Goal: Information Seeking & Learning: Check status

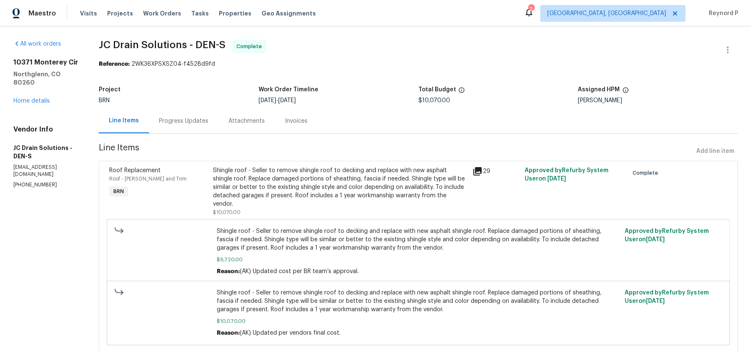
click at [203, 117] on div "Progress Updates" at bounding box center [183, 121] width 49 height 8
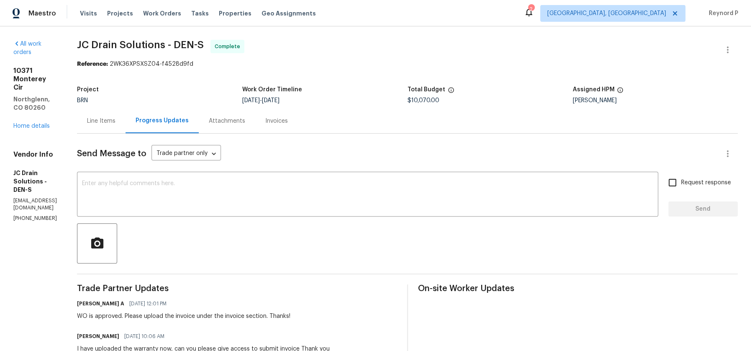
click at [115, 120] on div "Line Items" at bounding box center [101, 121] width 28 height 8
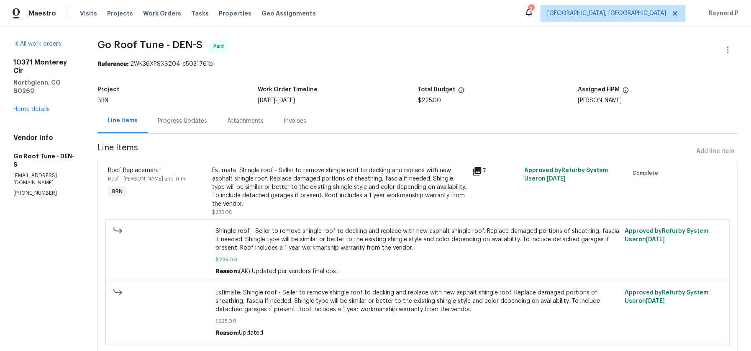
click at [200, 119] on div "Progress Updates" at bounding box center [182, 121] width 49 height 8
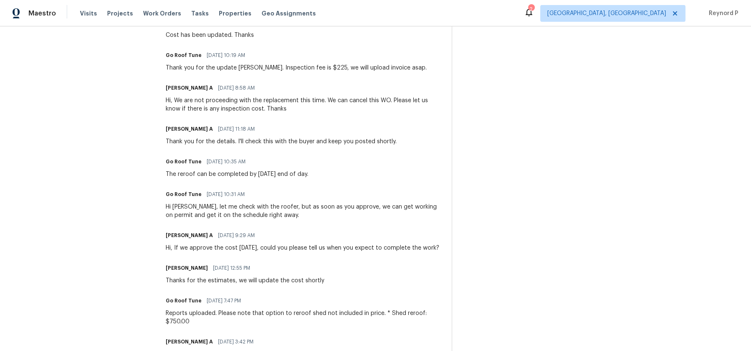
scroll to position [320, 0]
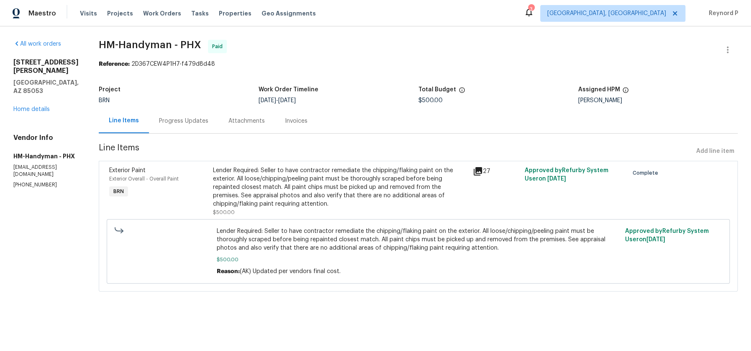
click at [200, 106] on div "Project BRN Work Order Timeline 8/18/2025 - 8/20/2025 Total Budget $500.00 Assi…" at bounding box center [418, 95] width 639 height 27
click at [197, 112] on div "Progress Updates" at bounding box center [183, 120] width 69 height 25
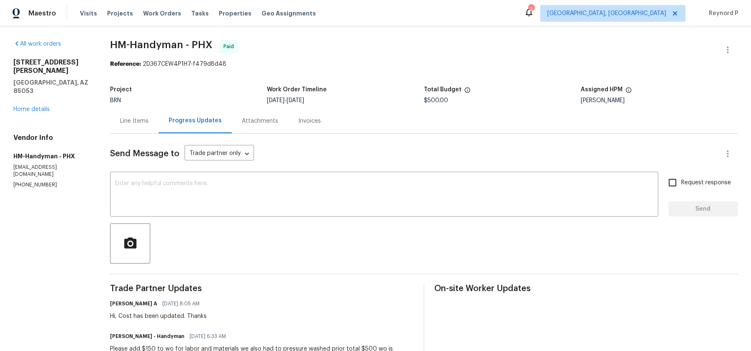
scroll to position [222, 0]
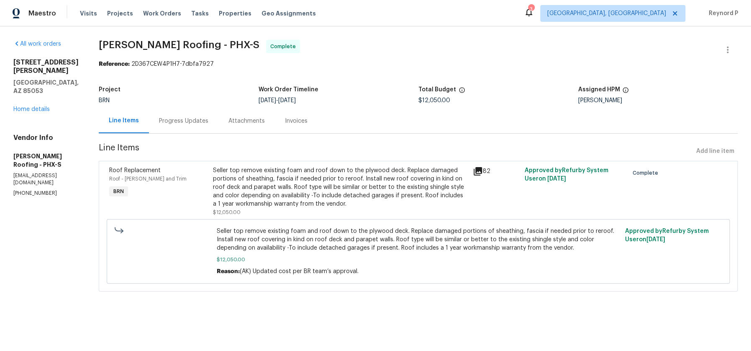
click at [172, 123] on div "Progress Updates" at bounding box center [183, 121] width 49 height 8
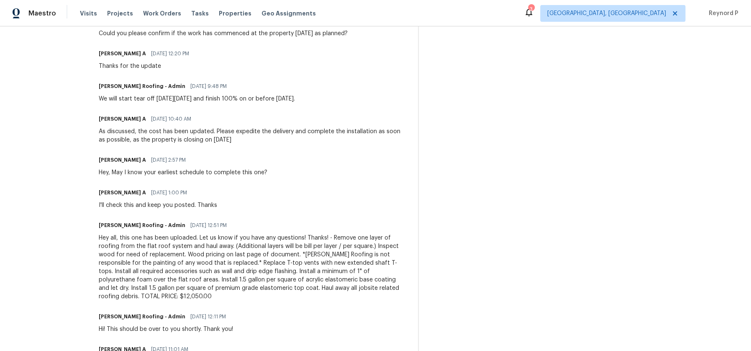
scroll to position [933, 0]
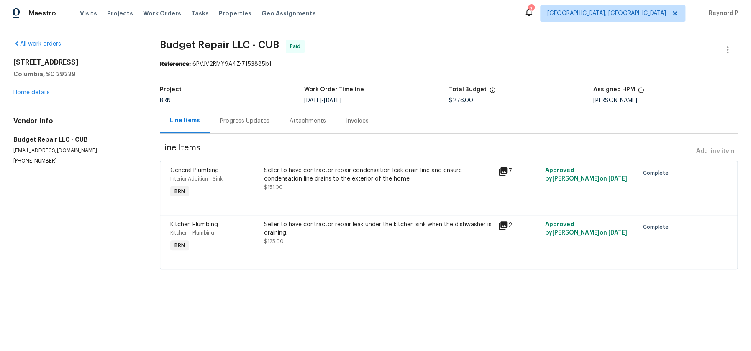
click at [238, 126] on div "Progress Updates" at bounding box center [244, 120] width 69 height 25
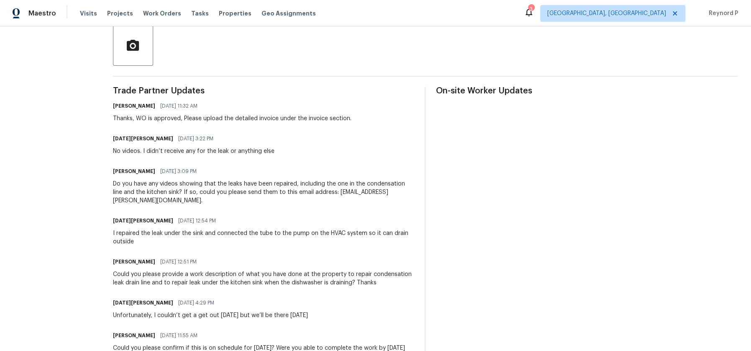
scroll to position [197, 0]
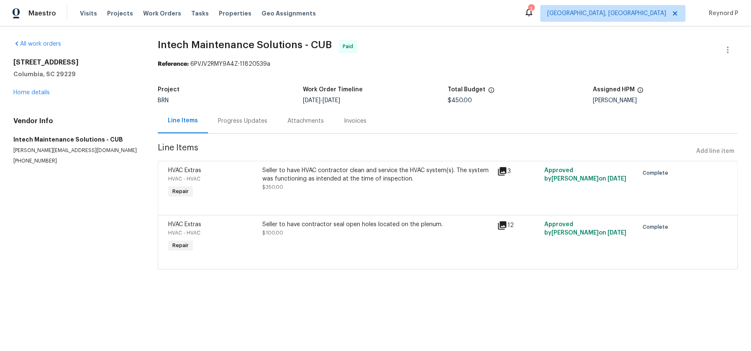
click at [227, 111] on div "Progress Updates" at bounding box center [242, 120] width 69 height 25
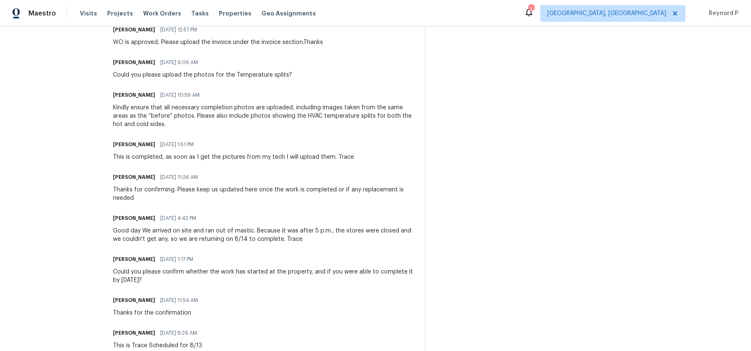
scroll to position [196, 0]
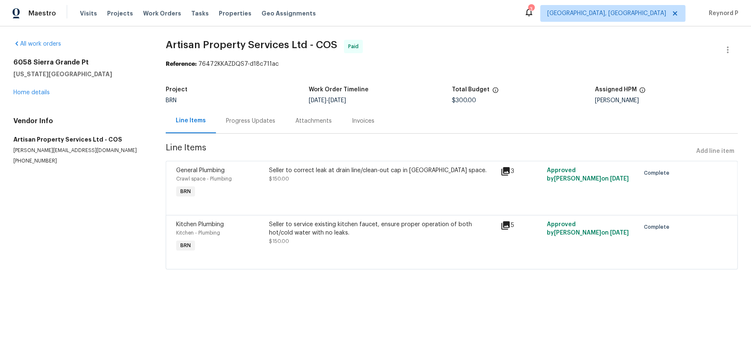
click at [246, 119] on div "Progress Updates" at bounding box center [250, 121] width 49 height 8
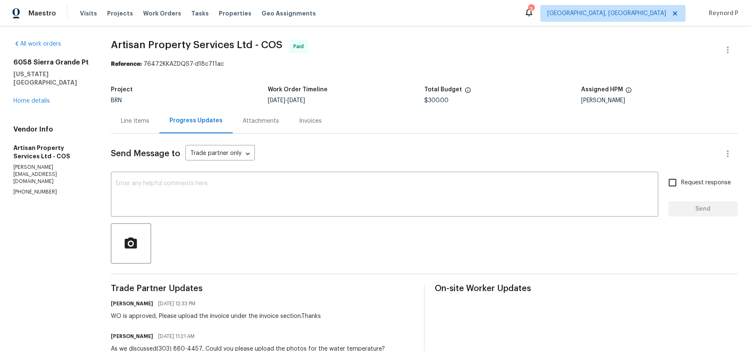
click at [124, 121] on div "Line Items" at bounding box center [135, 121] width 28 height 8
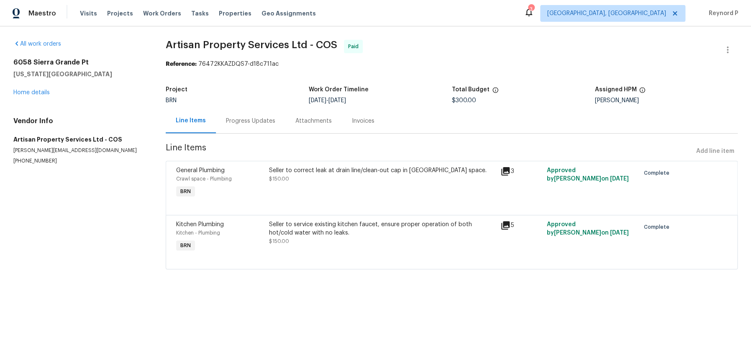
click at [297, 185] on div "Seller to correct leak at drain line/clean-out cap in crawl space. $150.00" at bounding box center [383, 183] width 232 height 38
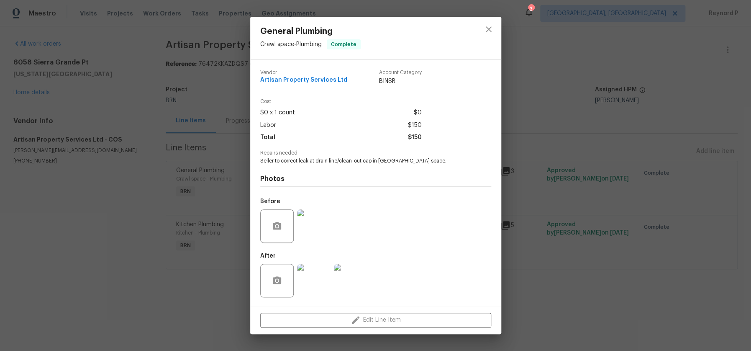
click at [160, 306] on div "General Plumbing Crawl space - Plumbing Complete Vendor Artisan Property Servic…" at bounding box center [375, 175] width 751 height 351
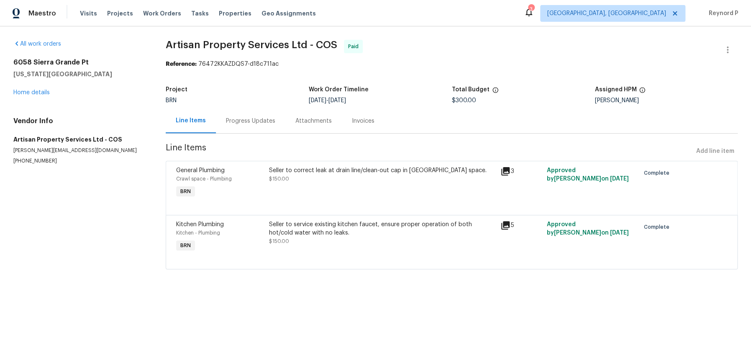
click at [336, 234] on div "Seller to service existing kitchen faucet, ensure proper operation of both hot/…" at bounding box center [382, 228] width 227 height 17
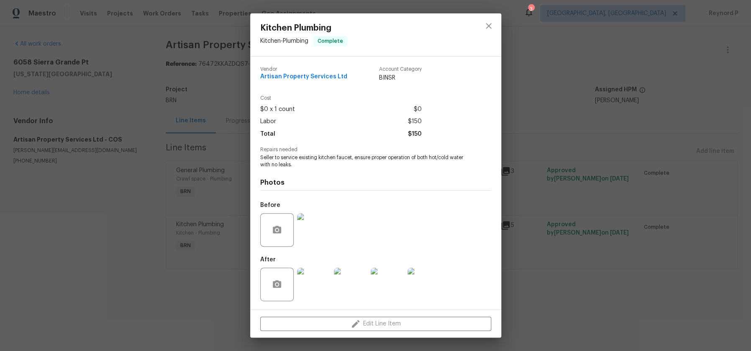
click at [201, 309] on div "Kitchen Plumbing Kitchen - Plumbing Complete Vendor Artisan Property Services L…" at bounding box center [375, 175] width 751 height 351
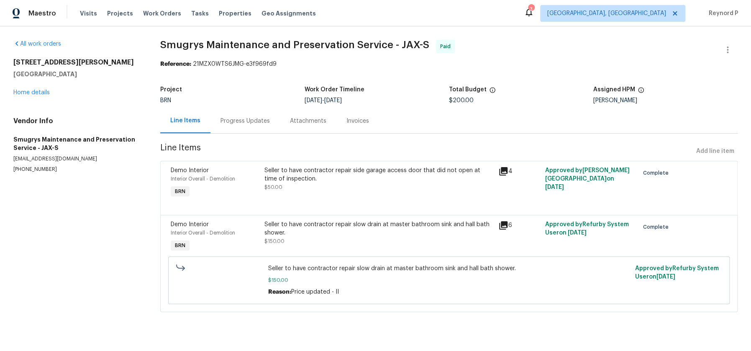
click at [313, 190] on div "Seller to have contractor repair side garage access door that did not open at t…" at bounding box center [378, 178] width 229 height 25
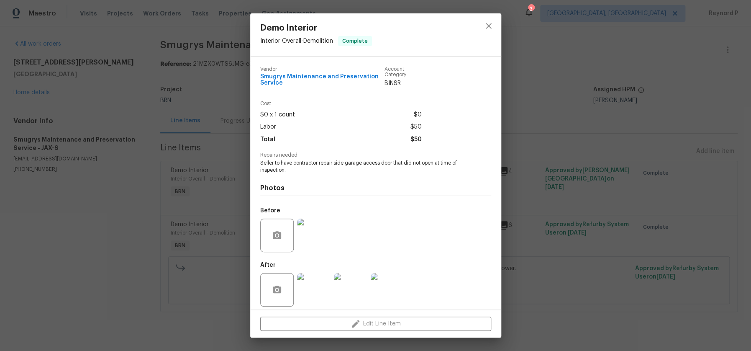
click at [180, 295] on div "Demo Interior Interior Overall - Demolition Complete Vendor Smugrys Maintenance…" at bounding box center [375, 175] width 751 height 351
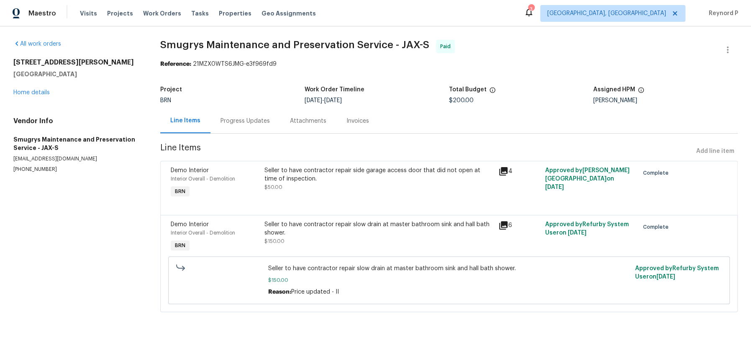
click at [359, 236] on div "Seller to have contractor repair slow drain at master bathroom sink and hall ba…" at bounding box center [378, 228] width 229 height 17
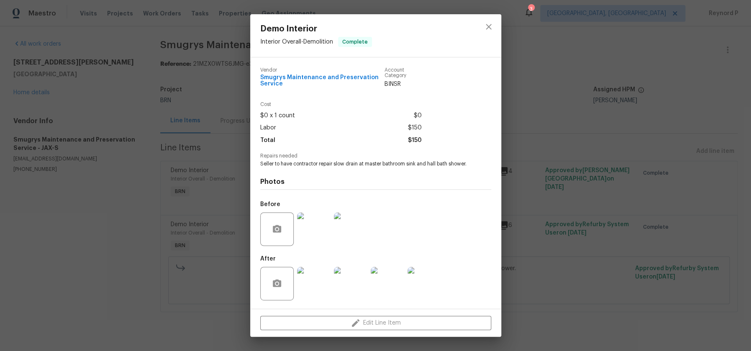
click at [116, 232] on div "Demo Interior Interior Overall - Demolition Complete Vendor Smugrys Maintenance…" at bounding box center [375, 175] width 751 height 351
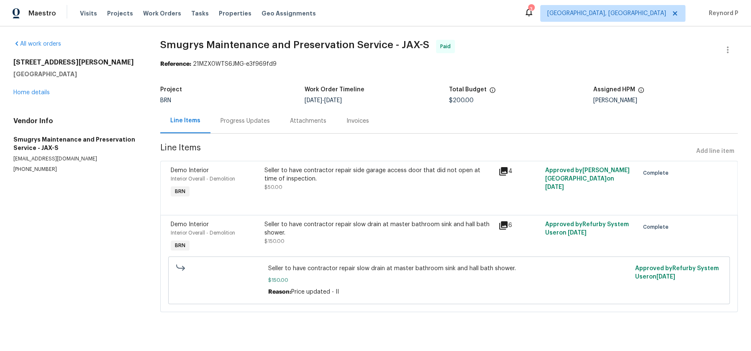
click at [255, 122] on div "Progress Updates" at bounding box center [244, 121] width 49 height 8
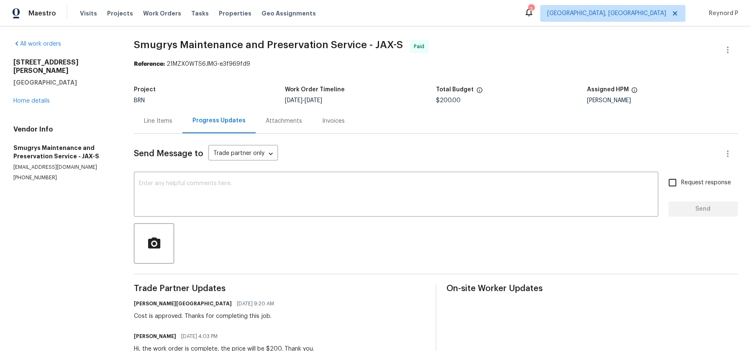
scroll to position [108, 0]
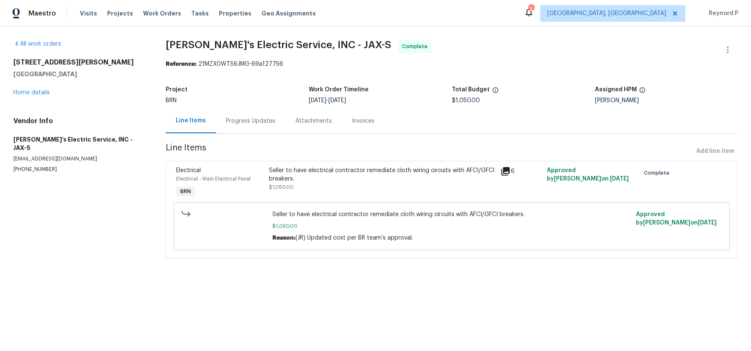
click at [344, 171] on div "Seller to have electrical contractor remediate cloth wiring circuits with AFCI/…" at bounding box center [382, 174] width 227 height 17
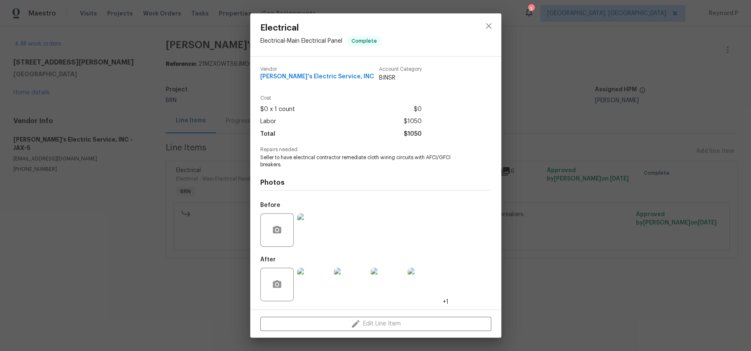
click at [104, 258] on div "Electrical Electrical - Main Electrical Panel Complete Vendor Jack's Electric S…" at bounding box center [375, 175] width 751 height 351
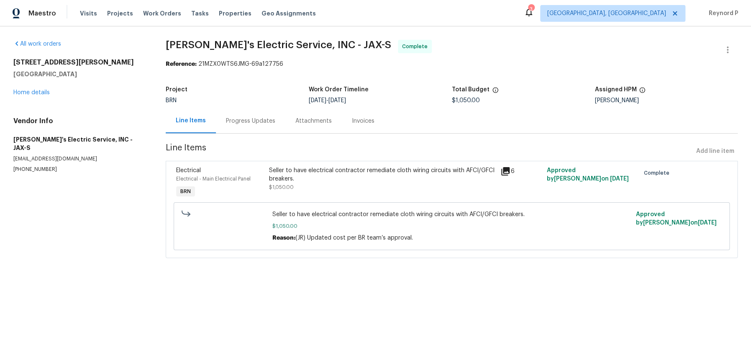
click at [245, 120] on div "Progress Updates" at bounding box center [250, 121] width 49 height 8
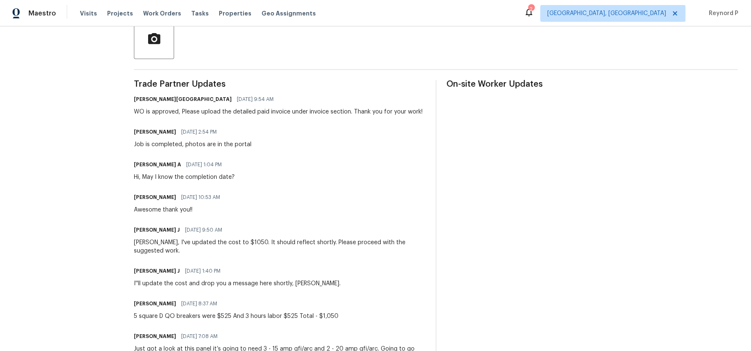
scroll to position [492, 0]
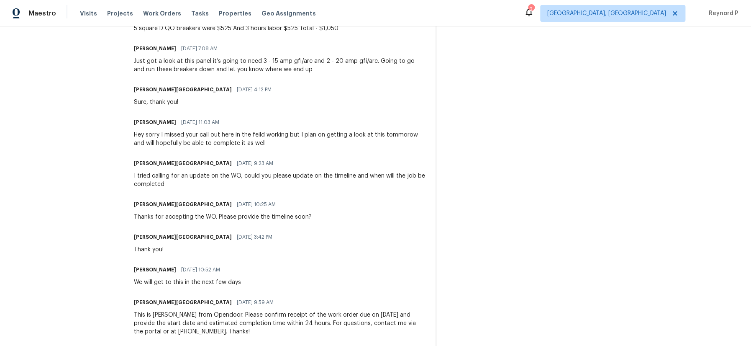
click at [391, 3] on div "Maestro Visits Projects Work Orders Tasks Properties Geo Assignments 2 Albuquer…" at bounding box center [375, 13] width 751 height 26
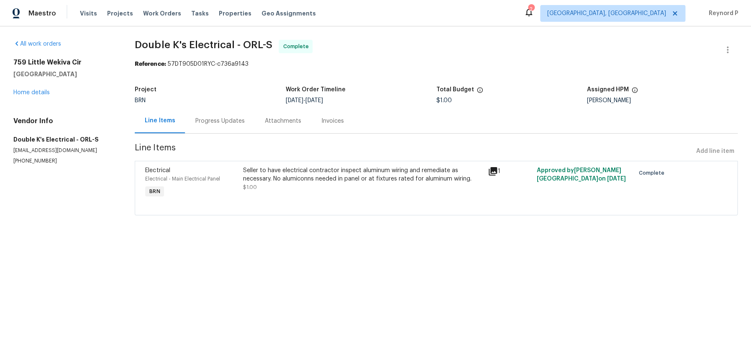
click at [231, 121] on div "Progress Updates" at bounding box center [219, 121] width 49 height 8
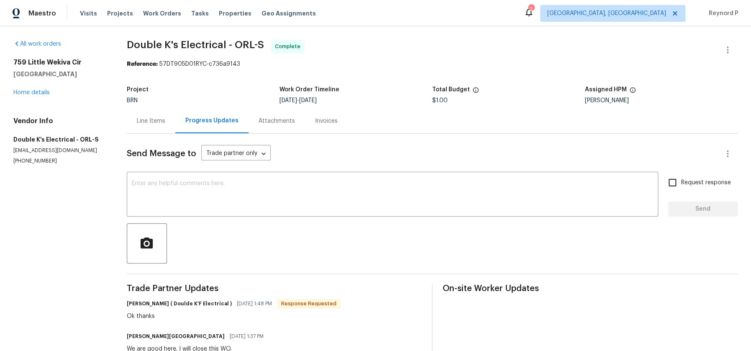
click at [157, 113] on div "Line Items" at bounding box center [151, 120] width 49 height 25
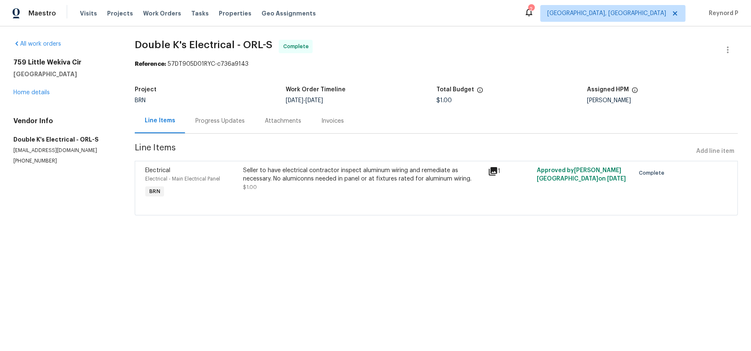
click at [306, 169] on div "Seller to have electrical contractor inspect aluminum wiring and remediate as n…" at bounding box center [362, 174] width 239 height 17
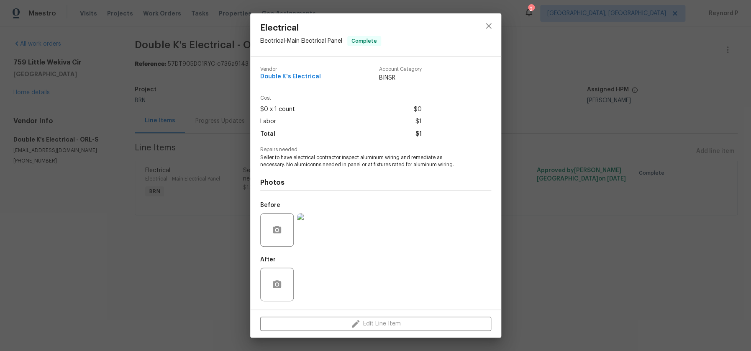
click at [319, 224] on img at bounding box center [313, 229] width 33 height 33
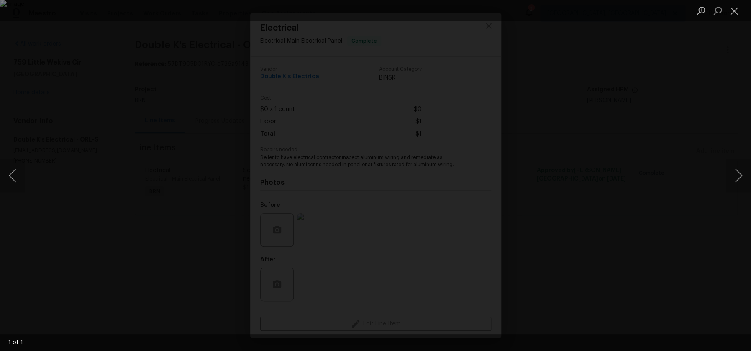
click at [136, 242] on div "Lightbox" at bounding box center [375, 175] width 751 height 351
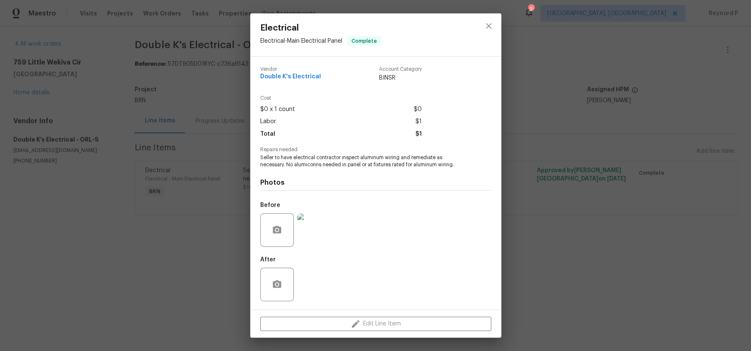
click at [173, 223] on div "Electrical Electrical - Main Electrical Panel Complete Vendor Double K's Electr…" at bounding box center [375, 175] width 751 height 351
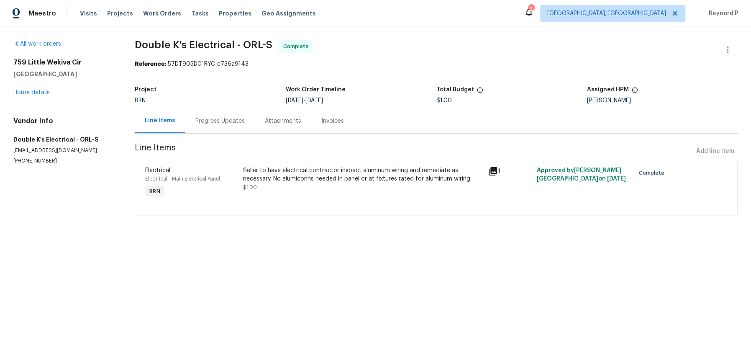
click at [210, 120] on div "Progress Updates" at bounding box center [219, 121] width 49 height 8
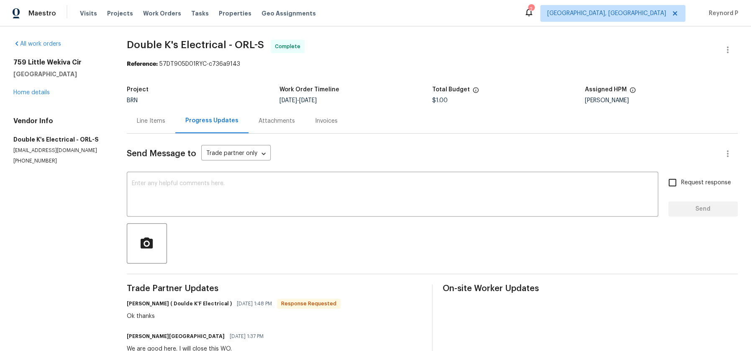
click at [239, 256] on div at bounding box center [432, 243] width 611 height 40
click at [156, 122] on div "Line Items" at bounding box center [151, 121] width 28 height 8
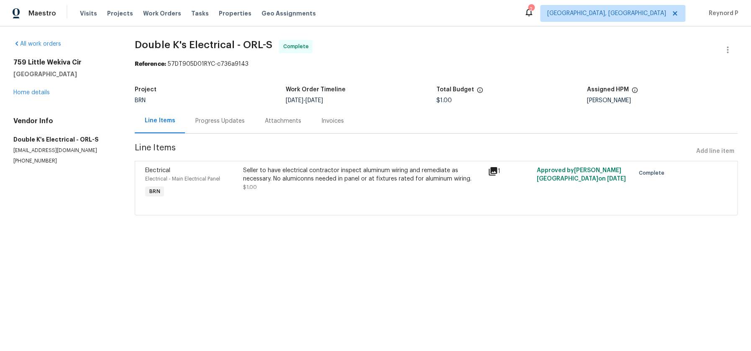
click at [351, 174] on div "Seller to have electrical contractor inspect aluminum wiring and remediate as n…" at bounding box center [362, 174] width 239 height 17
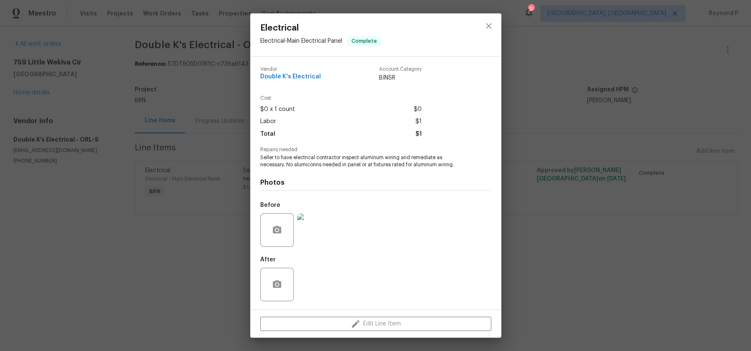
click at [306, 217] on img at bounding box center [313, 229] width 33 height 33
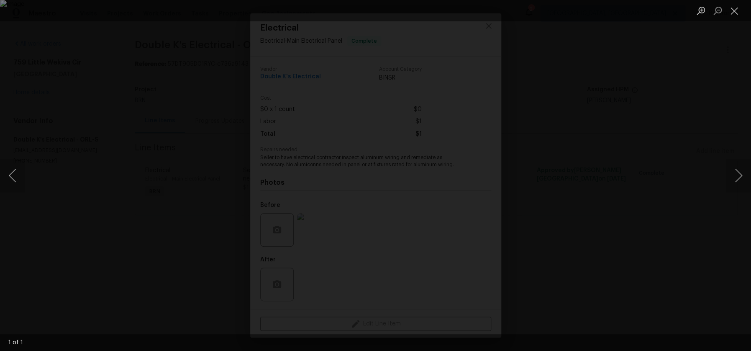
click at [324, 303] on div "Lightbox" at bounding box center [375, 175] width 751 height 351
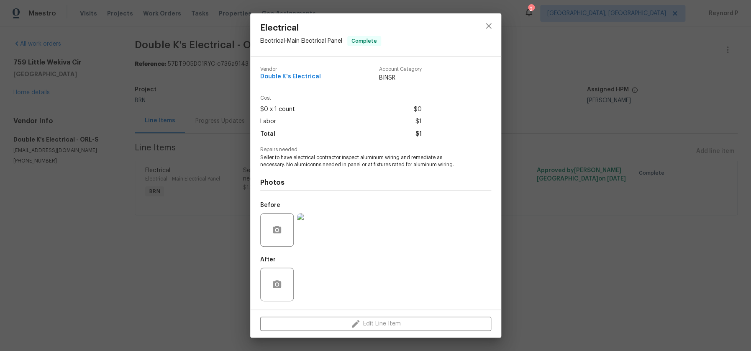
click at [222, 234] on div "Electrical Electrical - Main Electrical Panel Complete Vendor Double K's Electr…" at bounding box center [375, 175] width 751 height 351
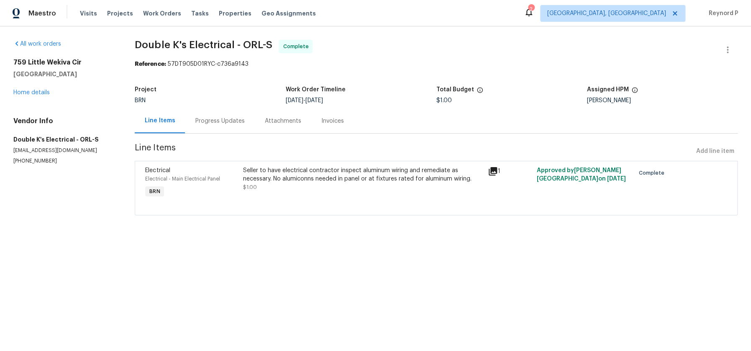
click at [382, 39] on div "All work orders 759 Little Wekiva Cir Altamonte Springs, FL 32714 Home details …" at bounding box center [375, 132] width 751 height 212
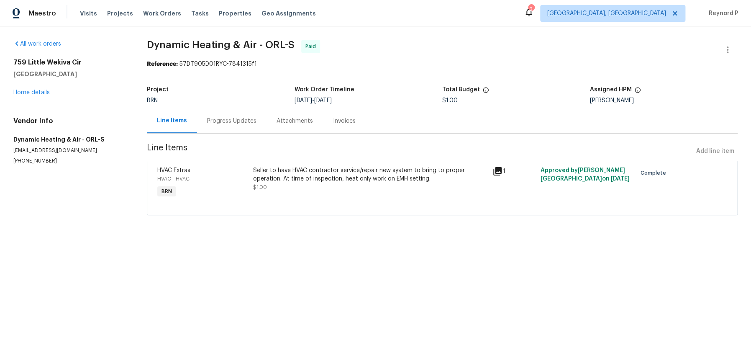
click at [244, 114] on div "Progress Updates" at bounding box center [231, 120] width 69 height 25
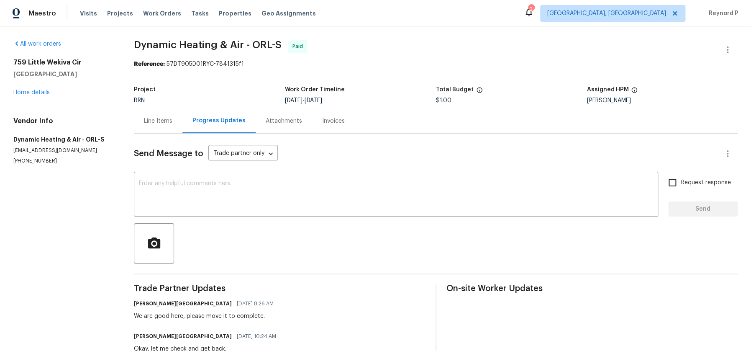
click at [169, 120] on div "Line Items" at bounding box center [158, 121] width 28 height 8
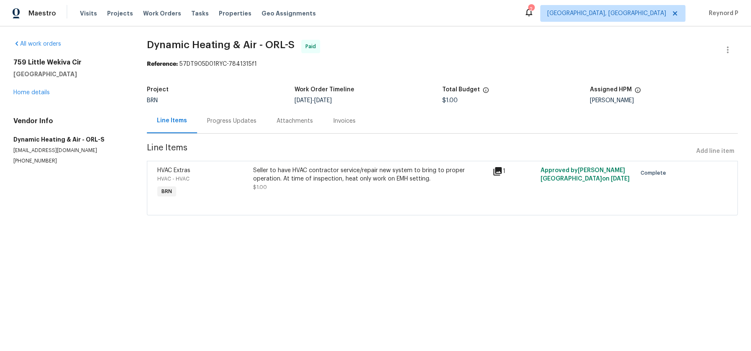
click at [242, 113] on div "Progress Updates" at bounding box center [231, 120] width 69 height 25
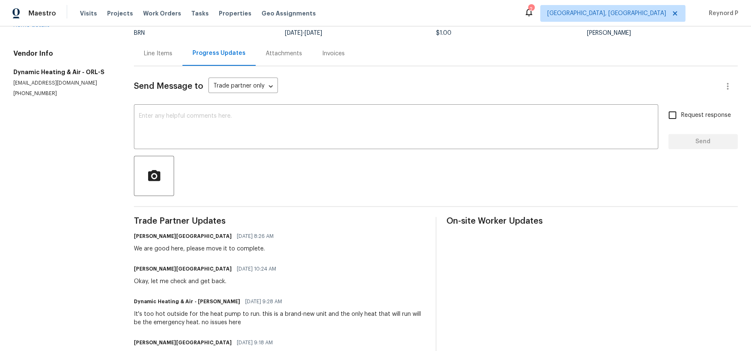
scroll to position [38, 0]
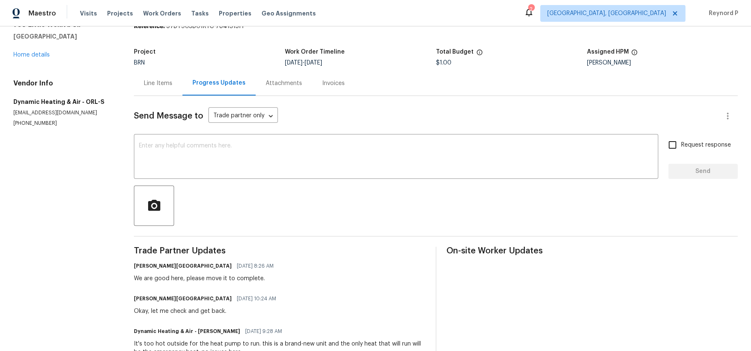
click at [172, 84] on div "Line Items" at bounding box center [158, 83] width 28 height 8
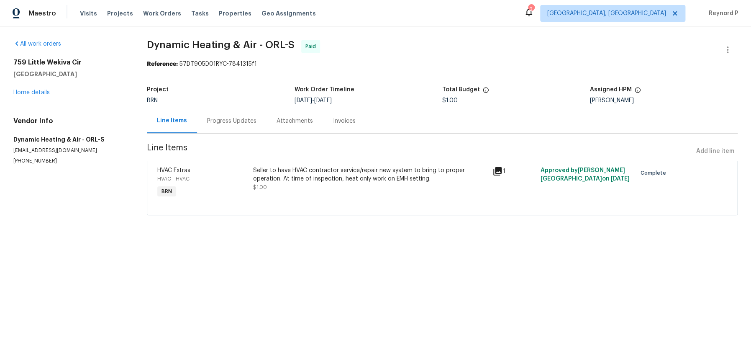
click at [298, 174] on div "Seller to have HVAC contractor service/repair new system to bring to proper ope…" at bounding box center [370, 174] width 235 height 17
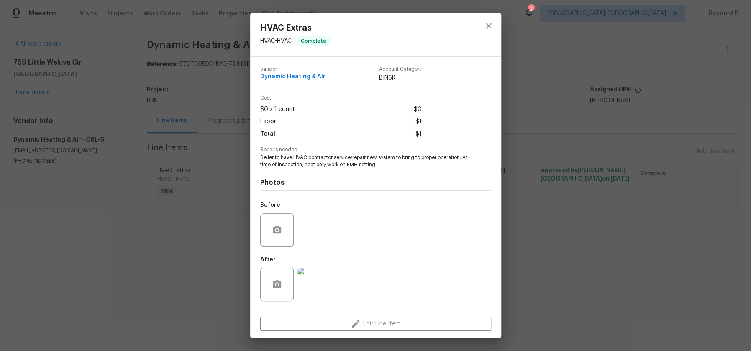
click at [318, 285] on img at bounding box center [313, 283] width 33 height 33
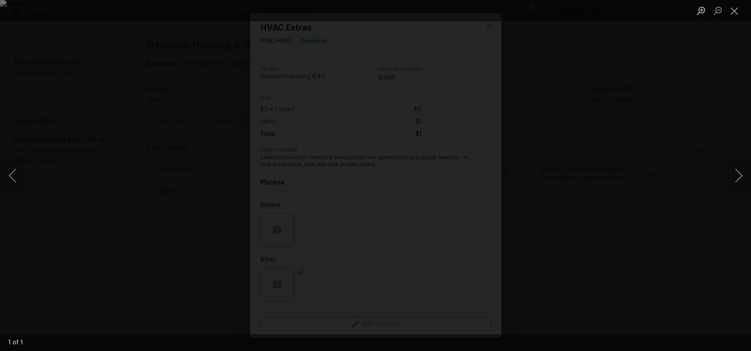
click at [196, 284] on div "Lightbox" at bounding box center [375, 175] width 751 height 351
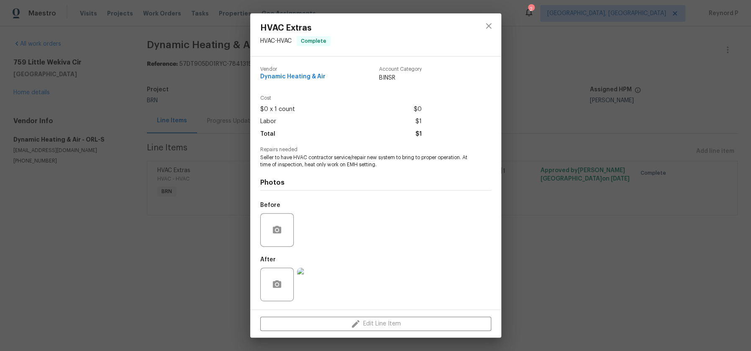
click at [218, 232] on div "HVAC Extras HVAC - HVAC Complete Vendor Dynamic Heating & Air Account Category …" at bounding box center [375, 175] width 751 height 351
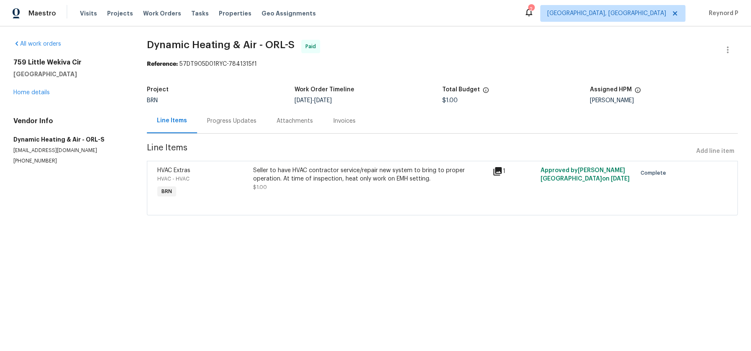
click at [239, 118] on div "Progress Updates" at bounding box center [231, 121] width 49 height 8
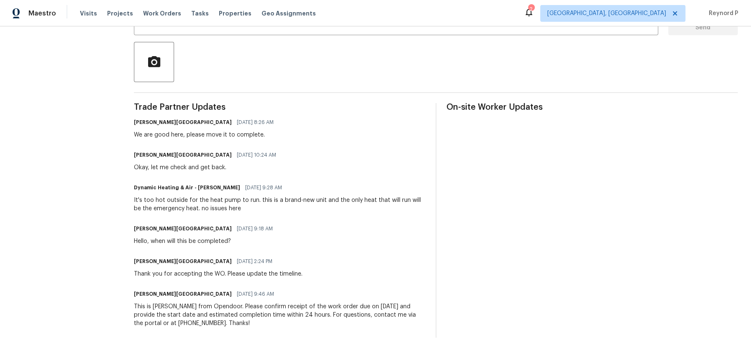
scroll to position [181, 0]
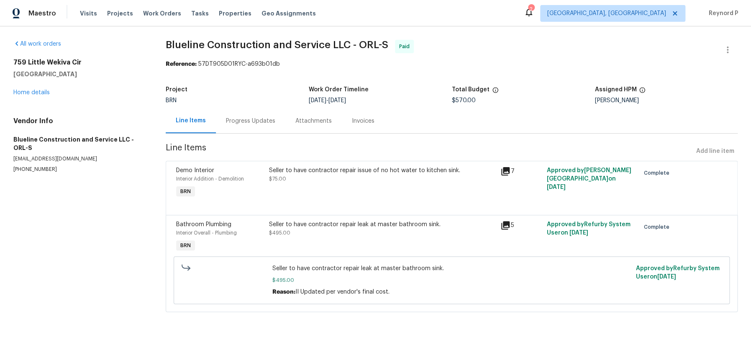
click at [257, 118] on div "Progress Updates" at bounding box center [250, 121] width 49 height 8
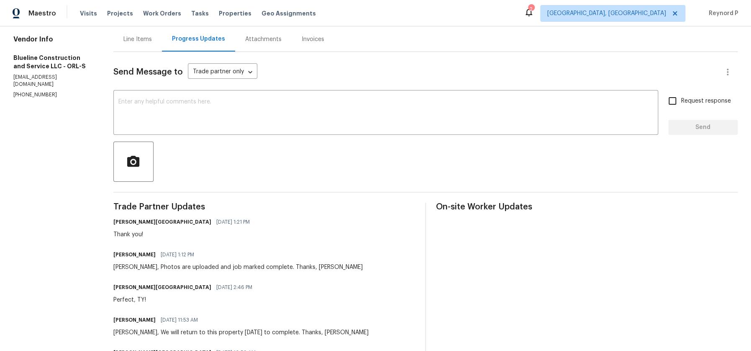
scroll to position [18, 0]
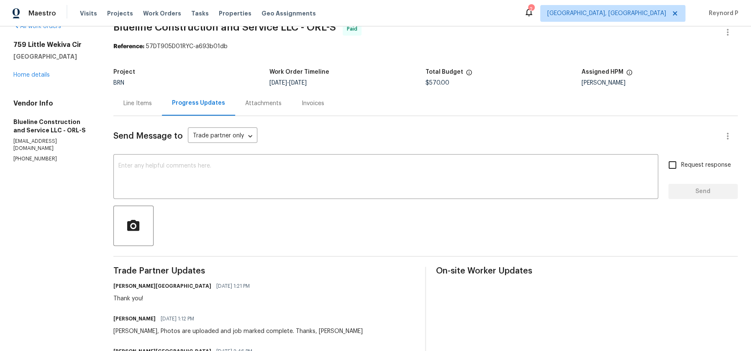
click at [137, 107] on div "Line Items" at bounding box center [137, 103] width 28 height 8
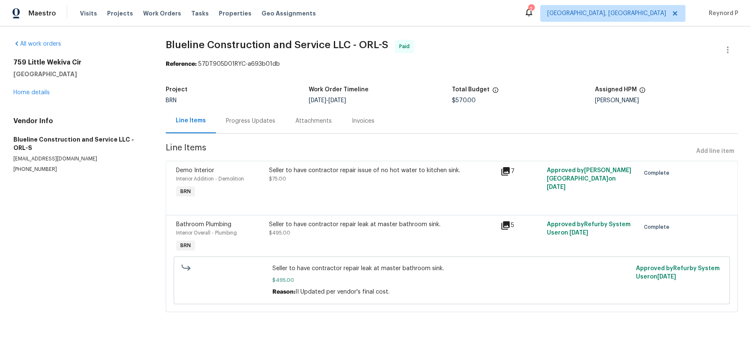
click at [296, 178] on div "Seller to have contractor repair issue of no hot water to kitchen sink. $75.00" at bounding box center [382, 174] width 227 height 17
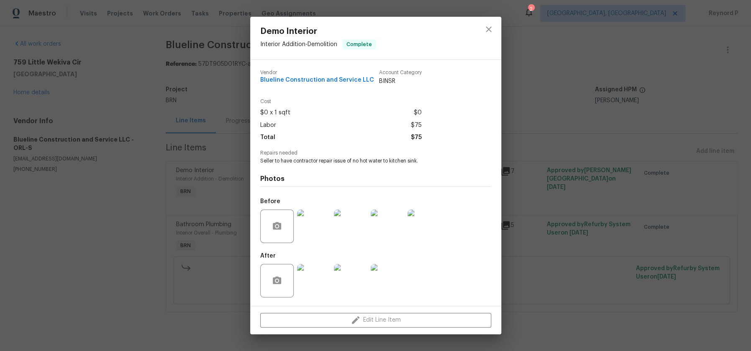
click at [298, 292] on img at bounding box center [313, 280] width 33 height 33
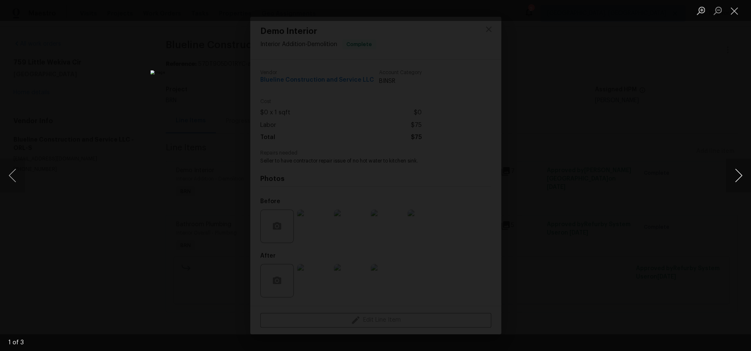
click at [735, 172] on button "Next image" at bounding box center [738, 175] width 25 height 33
click at [615, 177] on div "Lightbox" at bounding box center [375, 175] width 751 height 351
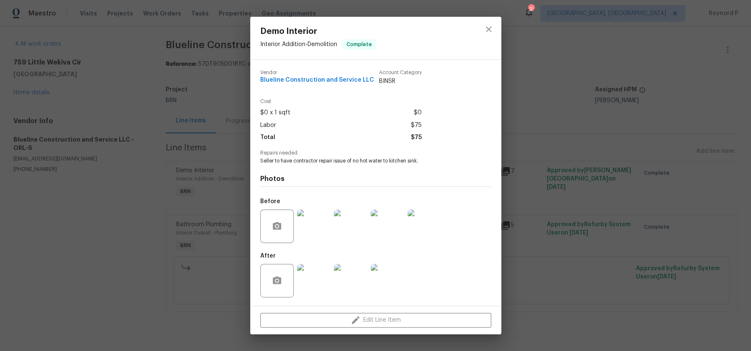
click at [195, 218] on div "Demo Interior Interior Addition - Demolition Complete Vendor Blueline Construct…" at bounding box center [375, 175] width 751 height 351
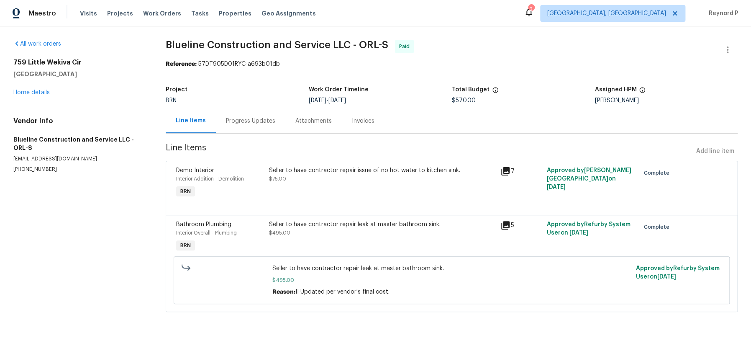
click at [337, 241] on div "Seller to have contractor repair leak at master bathroom sink. $495.00" at bounding box center [383, 237] width 232 height 38
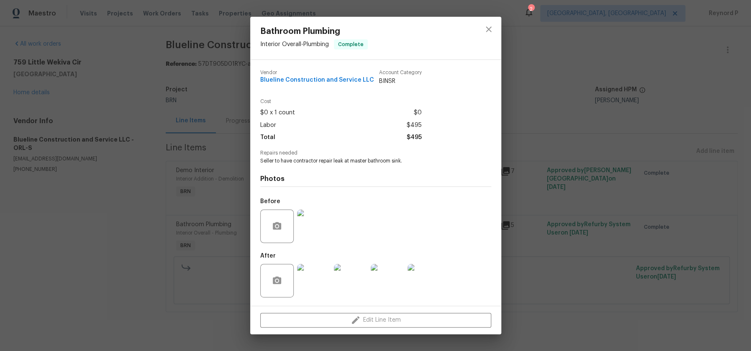
click at [317, 273] on img at bounding box center [313, 280] width 33 height 33
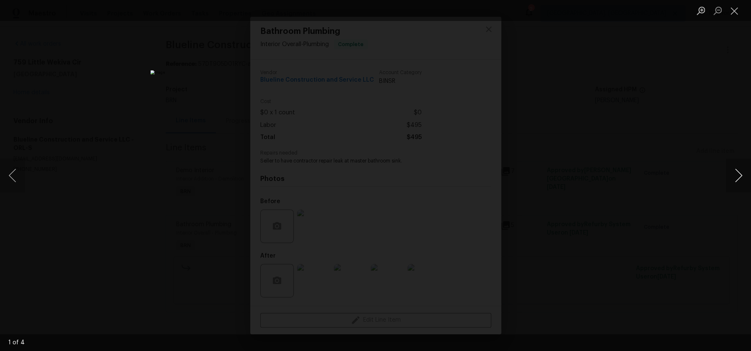
click at [731, 179] on button "Next image" at bounding box center [738, 175] width 25 height 33
click at [616, 171] on div "Lightbox" at bounding box center [375, 175] width 751 height 351
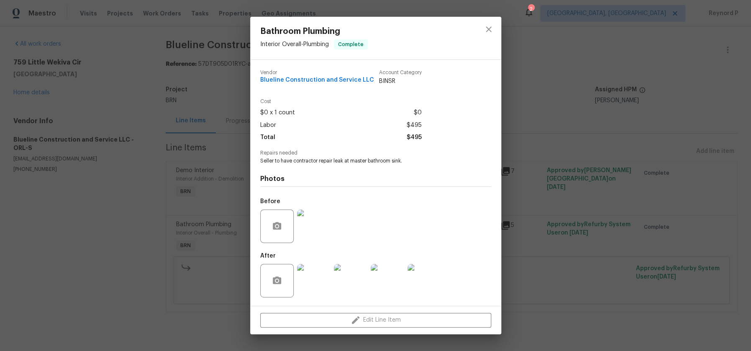
click at [616, 171] on div "Bathroom Plumbing Interior Overall - Plumbing Complete Vendor Blueline Construc…" at bounding box center [375, 175] width 751 height 351
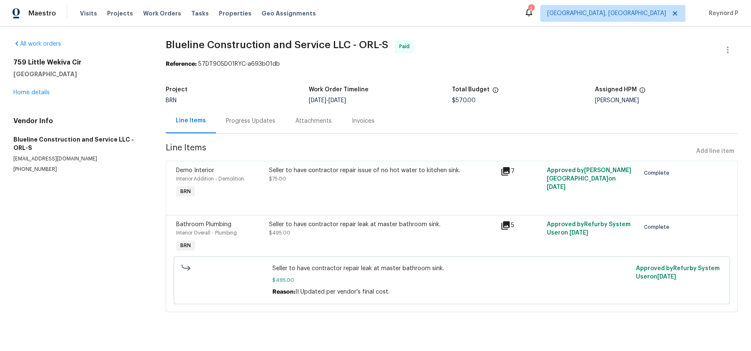
click at [255, 123] on div "Progress Updates" at bounding box center [250, 121] width 49 height 8
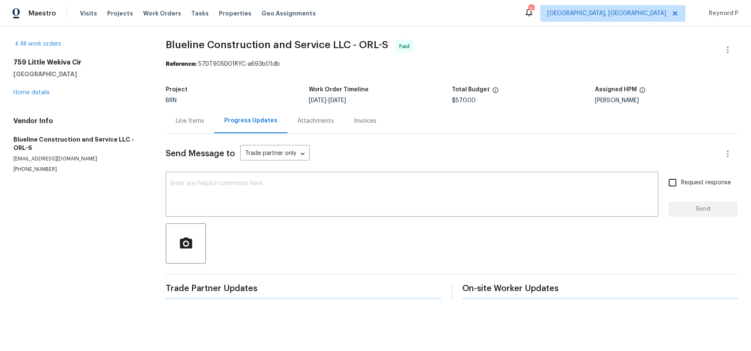
click at [194, 126] on div "Line Items" at bounding box center [190, 120] width 49 height 25
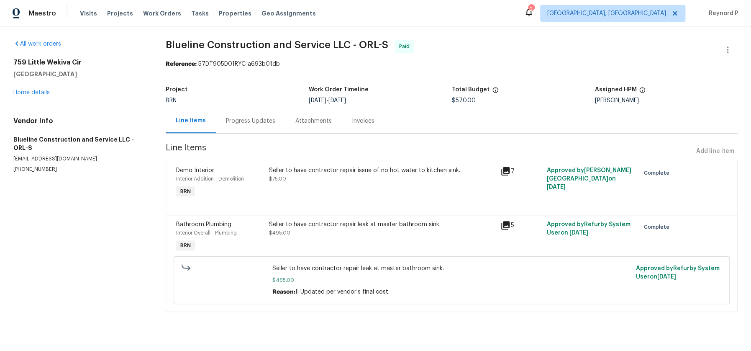
click at [348, 173] on div "Seller to have contractor repair issue of no hot water to kitchen sink." at bounding box center [382, 170] width 227 height 8
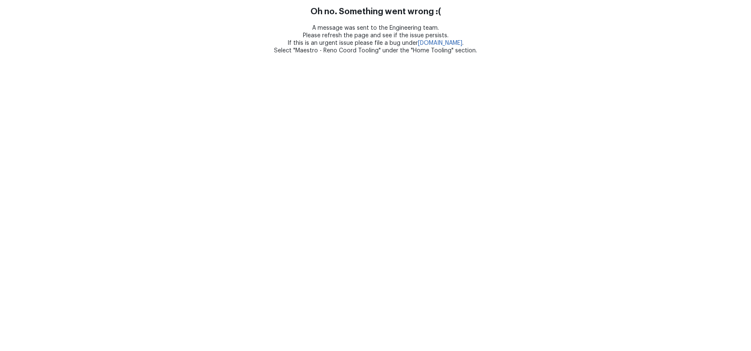
click at [204, 54] on html "Oh no. Something went wrong :( A message was sent to the Engineering team. Plea…" at bounding box center [375, 27] width 751 height 54
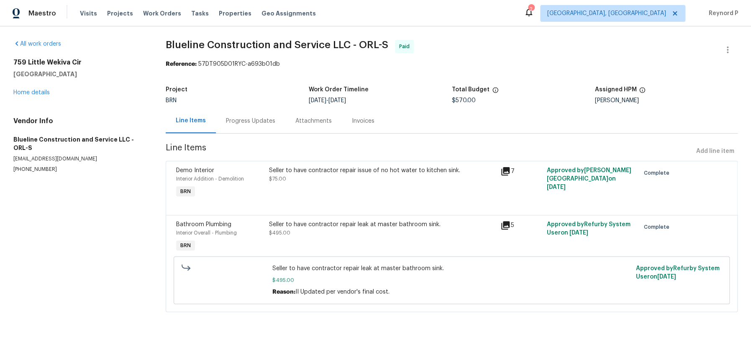
click at [385, 12] on div "Maestro Visits Projects Work Orders Tasks Properties Geo Assignments 2 [GEOGRAP…" at bounding box center [375, 13] width 751 height 26
click at [251, 121] on div "Progress Updates" at bounding box center [250, 121] width 49 height 8
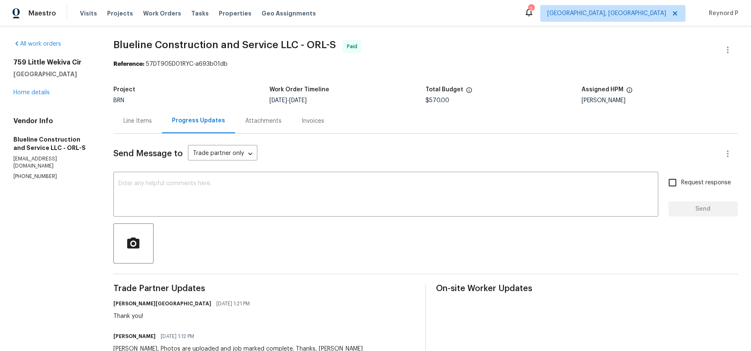
click at [141, 121] on div "Line Items" at bounding box center [137, 121] width 28 height 8
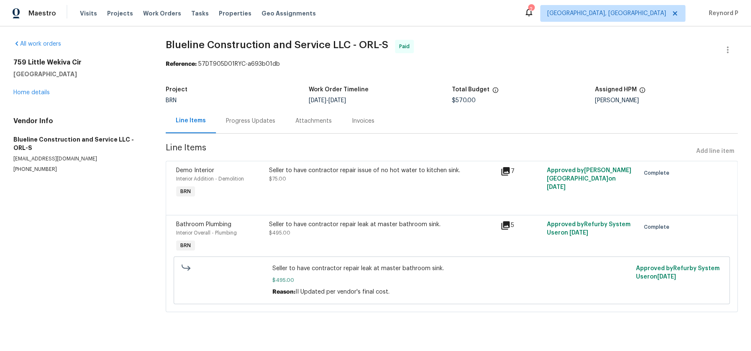
click at [349, 18] on div "Maestro Visits Projects Work Orders Tasks Properties Geo Assignments 2 [GEOGRAP…" at bounding box center [375, 13] width 751 height 26
click at [260, 120] on div "Progress Updates" at bounding box center [250, 121] width 49 height 8
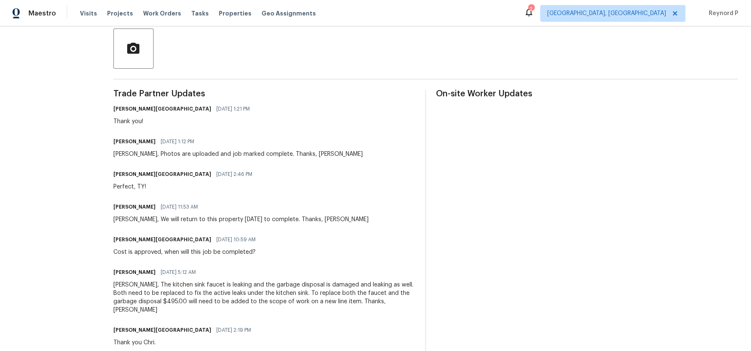
scroll to position [288, 0]
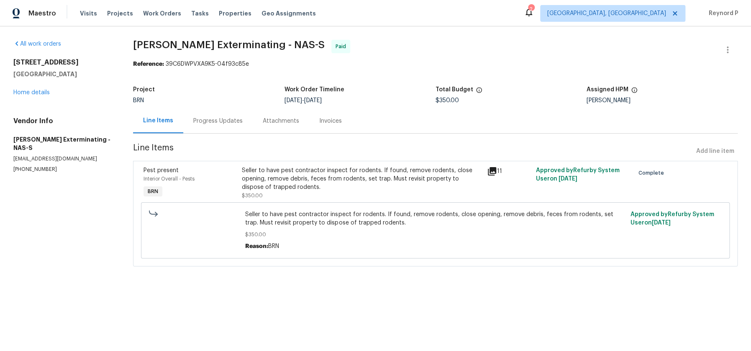
click at [210, 113] on div "Progress Updates" at bounding box center [217, 120] width 69 height 25
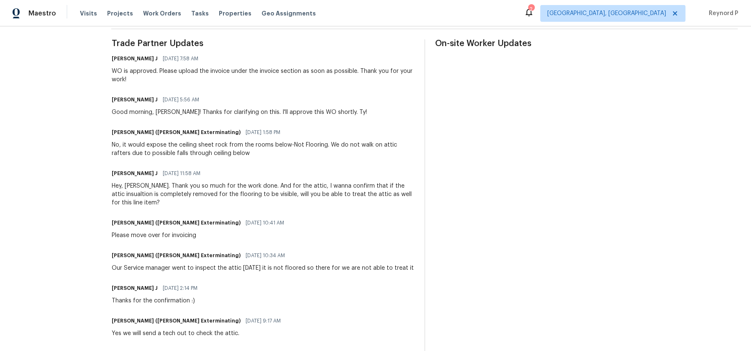
scroll to position [169, 0]
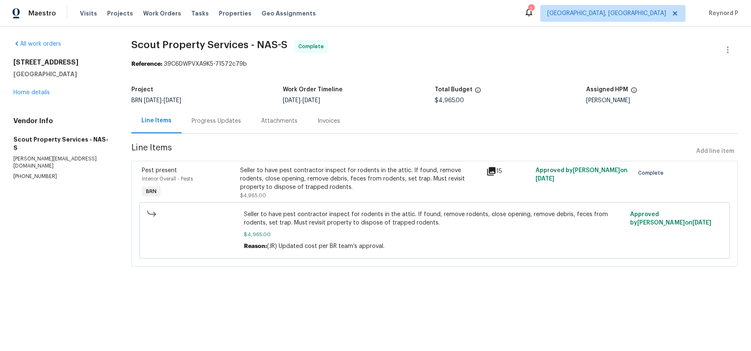
click at [225, 123] on div "Progress Updates" at bounding box center [216, 121] width 49 height 8
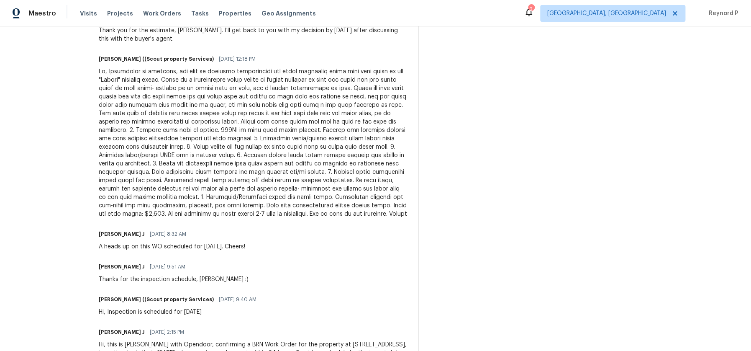
scroll to position [1142, 0]
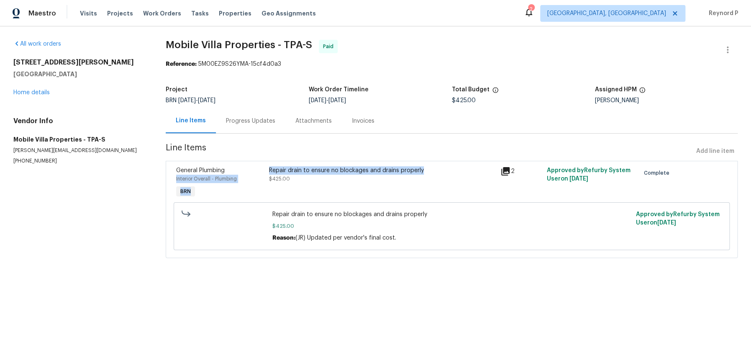
drag, startPoint x: 262, startPoint y: 170, endPoint x: 423, endPoint y: 171, distance: 160.7
click at [423, 171] on div "General Plumbing Interior Overall - Plumbing BRN Repair drain to ensure no bloc…" at bounding box center [452, 183] width 556 height 38
click at [409, 77] on section "Mobile Villa Properties - TPA-S Paid Reference: 5M00EZ9S26YMA-15cf4d0a3 Project…" at bounding box center [452, 154] width 572 height 228
drag, startPoint x: 432, startPoint y: 170, endPoint x: 270, endPoint y: 170, distance: 161.5
click at [270, 170] on div "Repair drain to ensure no blockages and drains properly" at bounding box center [382, 170] width 227 height 8
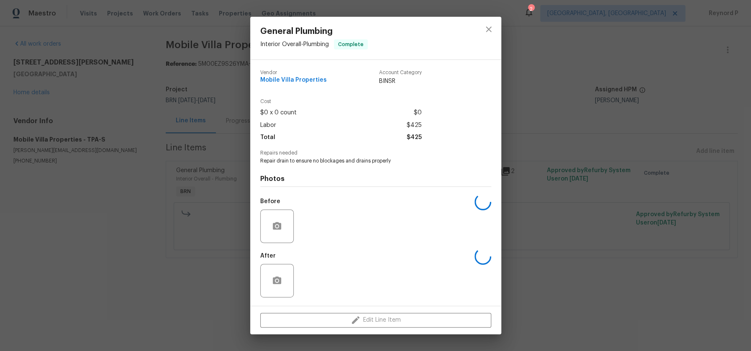
copy div "Repair drain to ensure no blockages and drains properly"
click at [492, 28] on icon "close" at bounding box center [489, 29] width 10 height 10
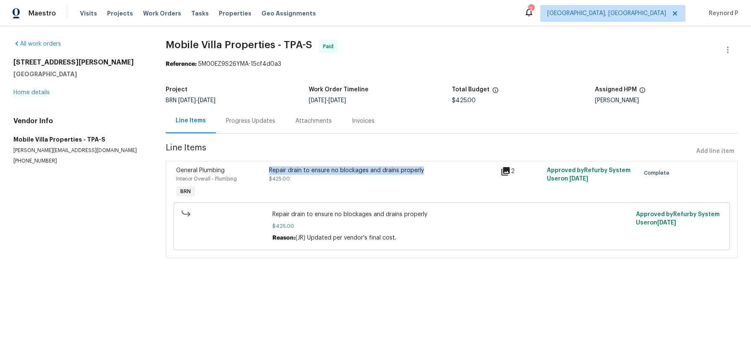
copy div "Repair drain to ensure no blockages and drains properly"
click at [243, 120] on div "Progress Updates" at bounding box center [250, 121] width 49 height 8
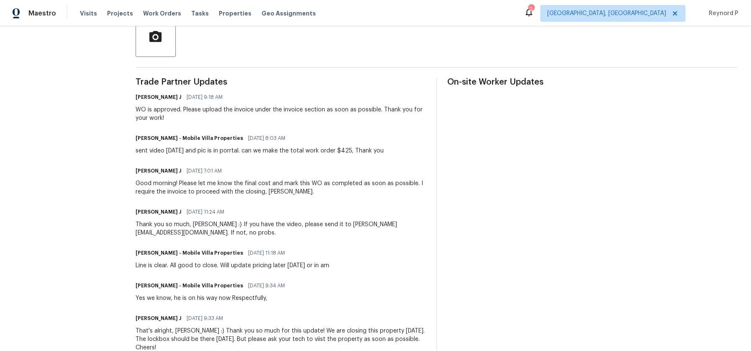
scroll to position [199, 0]
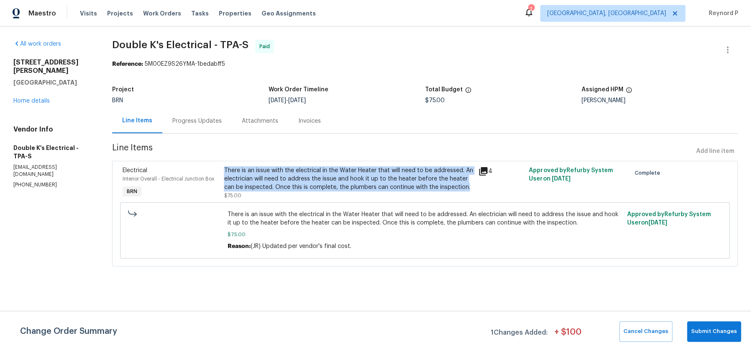
drag, startPoint x: 470, startPoint y: 187, endPoint x: 225, endPoint y: 170, distance: 245.8
click at [225, 170] on div "There is an issue with the electrical in the Water Heater that will need to be …" at bounding box center [348, 178] width 249 height 25
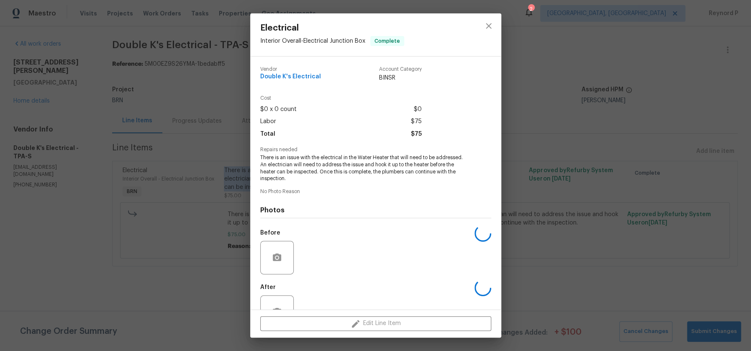
copy div "There is an issue with the electrical in the Water Heater that will need to be …"
click at [488, 25] on icon "close" at bounding box center [488, 25] width 5 height 5
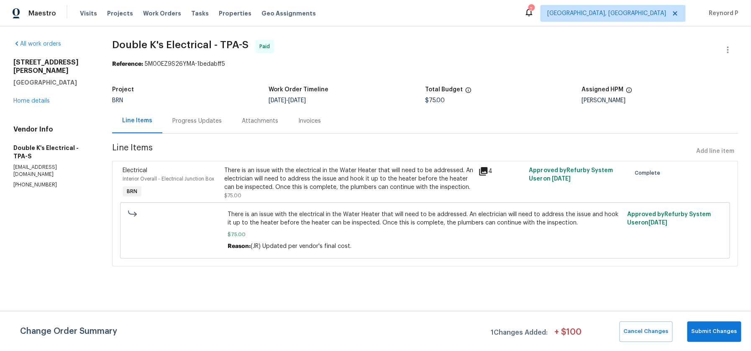
click at [207, 119] on div "Progress Updates" at bounding box center [196, 121] width 49 height 8
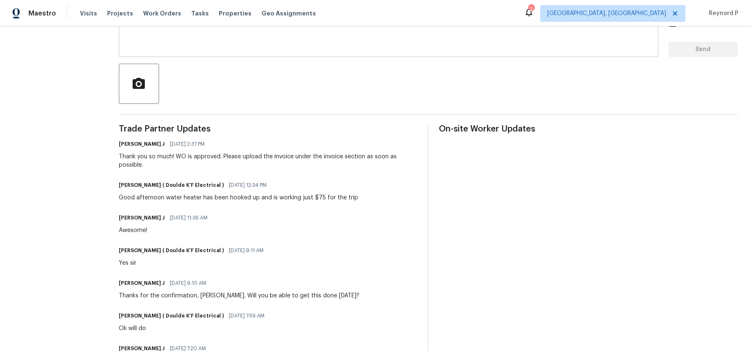
scroll to position [214, 0]
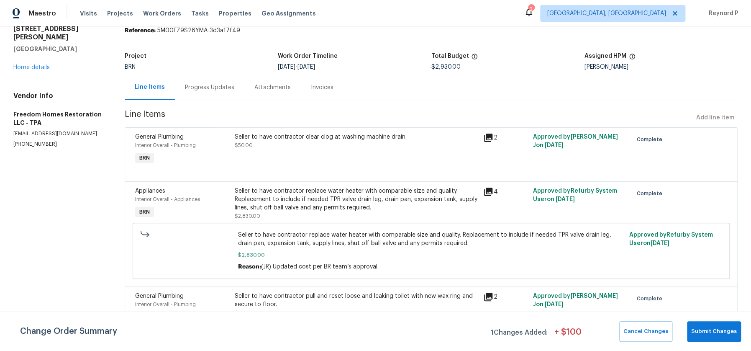
scroll to position [49, 0]
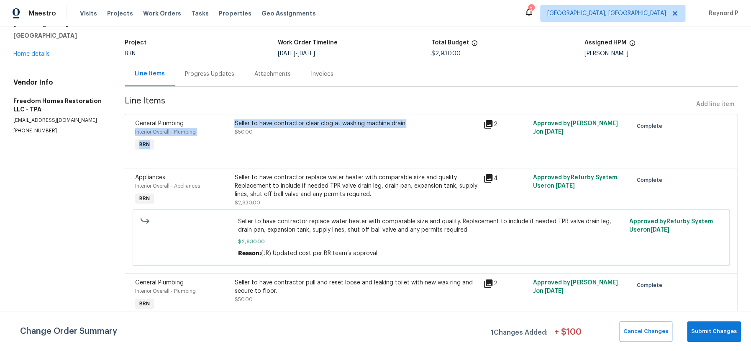
drag, startPoint x: 414, startPoint y: 123, endPoint x: 232, endPoint y: 123, distance: 182.4
click at [232, 123] on div "Seller to have contractor clear clog at washing machine drain. $50.00" at bounding box center [356, 136] width 249 height 38
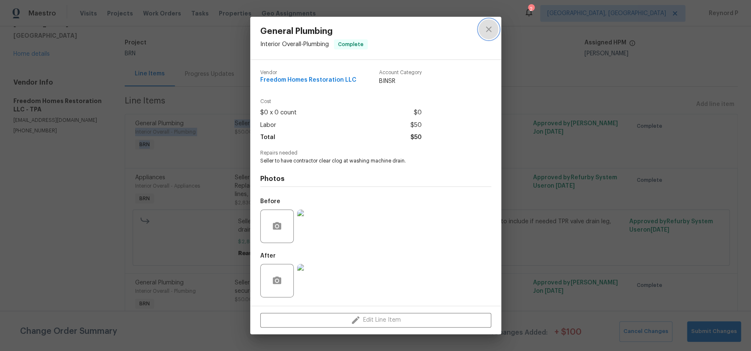
click at [486, 29] on icon "close" at bounding box center [489, 29] width 10 height 10
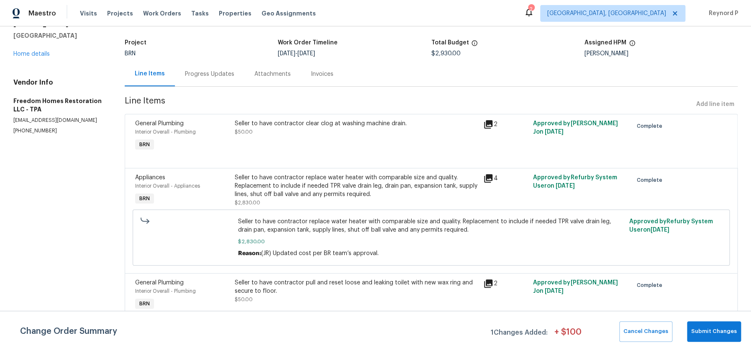
click at [418, 136] on div "Seller to have contractor clear clog at washing machine drain. $50.00" at bounding box center [356, 136] width 249 height 38
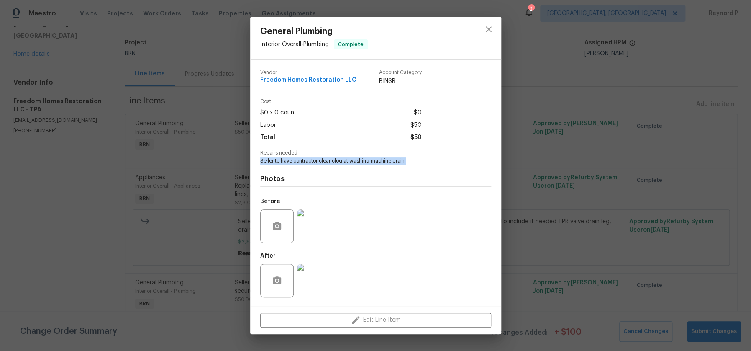
drag, startPoint x: 410, startPoint y: 162, endPoint x: 259, endPoint y: 162, distance: 150.2
click at [259, 162] on div "Vendor Freedom Homes Restoration LLC Account Category BINSR Cost $0 x 0 count $…" at bounding box center [375, 183] width 251 height 246
copy span "Seller to have contractor clear clog at washing machine drain."
click at [491, 28] on icon "close" at bounding box center [489, 29] width 10 height 10
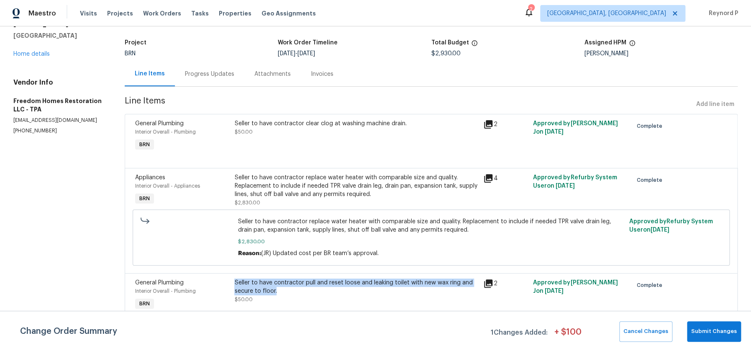
drag, startPoint x: 280, startPoint y: 291, endPoint x: 234, endPoint y: 285, distance: 46.4
click at [234, 285] on div "Seller to have contractor pull and reset loose and leaking toilet with new wax …" at bounding box center [356, 286] width 244 height 17
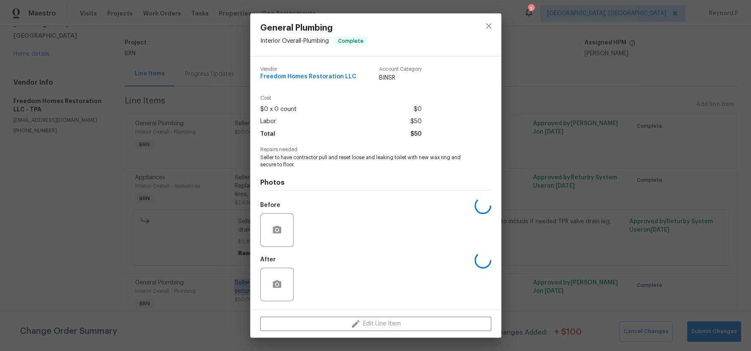
copy div "Seller to have contractor pull and reset loose and leaking toilet with new wax …"
click at [488, 25] on icon "close" at bounding box center [489, 26] width 10 height 10
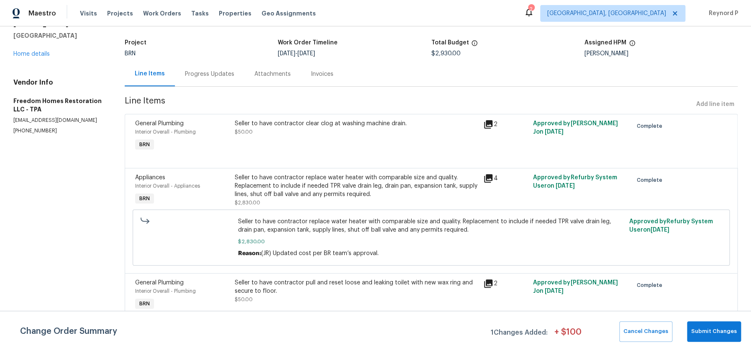
click at [210, 77] on div "Progress Updates" at bounding box center [209, 74] width 69 height 25
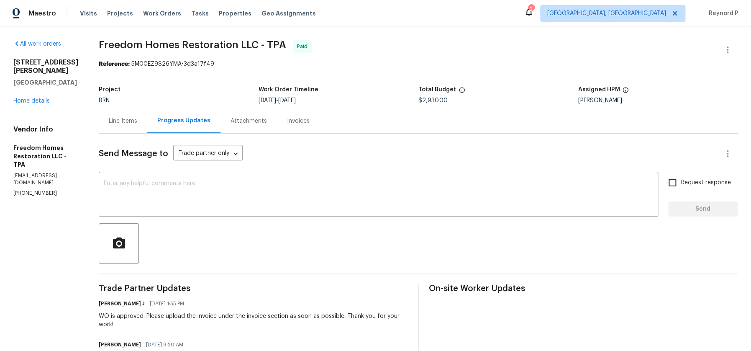
click at [124, 126] on div "Line Items" at bounding box center [123, 120] width 49 height 25
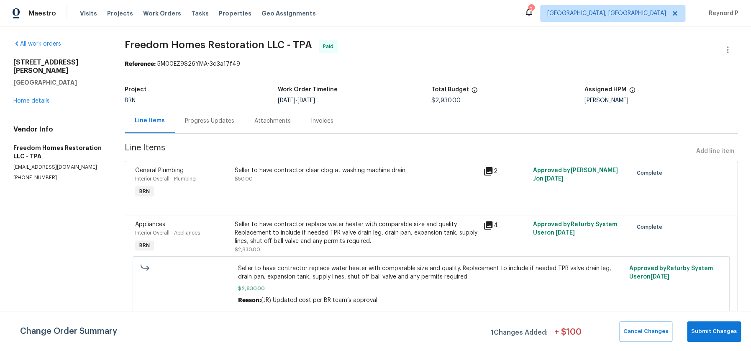
click at [408, 63] on div "Reference: 5M00EZ9S26YMA-3d3a17f49" at bounding box center [431, 64] width 613 height 8
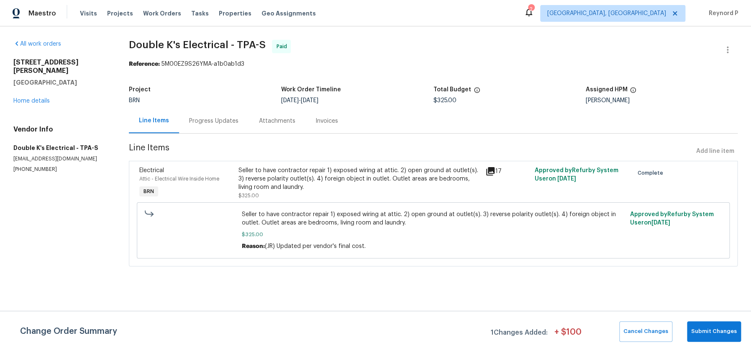
click at [219, 117] on div "Progress Updates" at bounding box center [213, 120] width 69 height 25
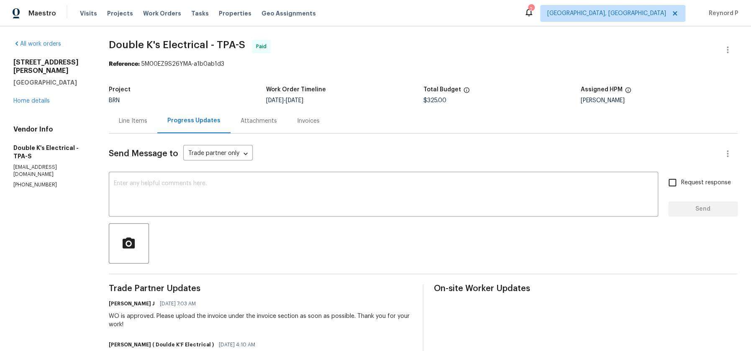
click at [137, 121] on div "Line Items" at bounding box center [133, 121] width 28 height 8
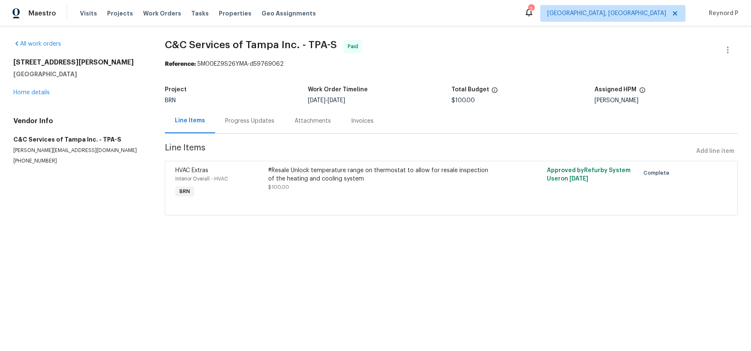
click at [236, 123] on div "Progress Updates" at bounding box center [249, 121] width 49 height 8
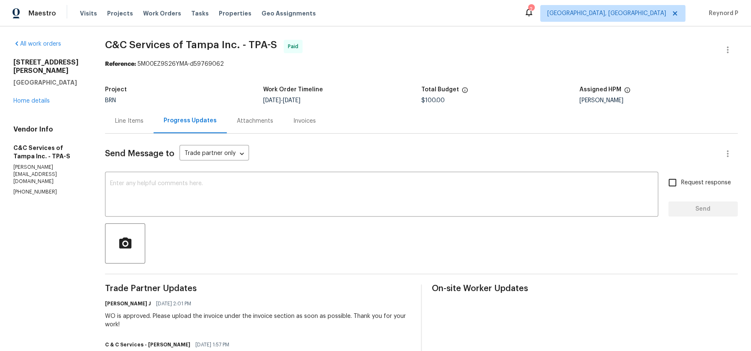
scroll to position [182, 0]
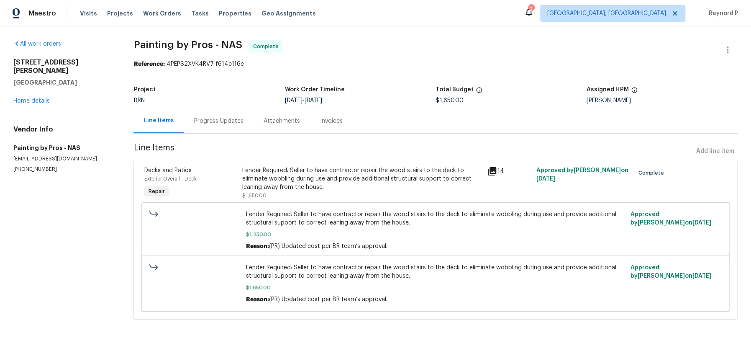
click at [231, 115] on div "Progress Updates" at bounding box center [218, 120] width 69 height 25
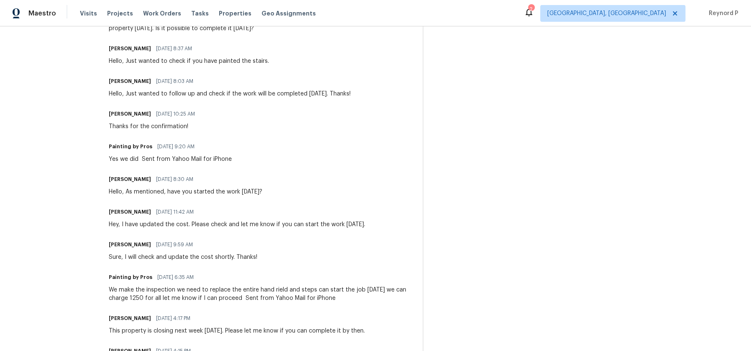
scroll to position [631, 0]
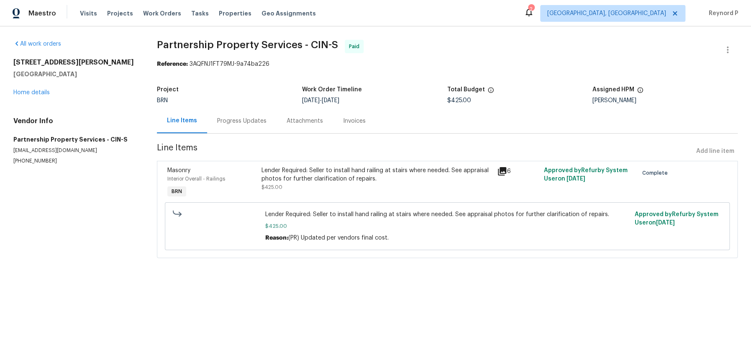
click at [311, 183] on div "Lender Required: Seller to install hand railing at stairs where needed. See app…" at bounding box center [376, 174] width 230 height 17
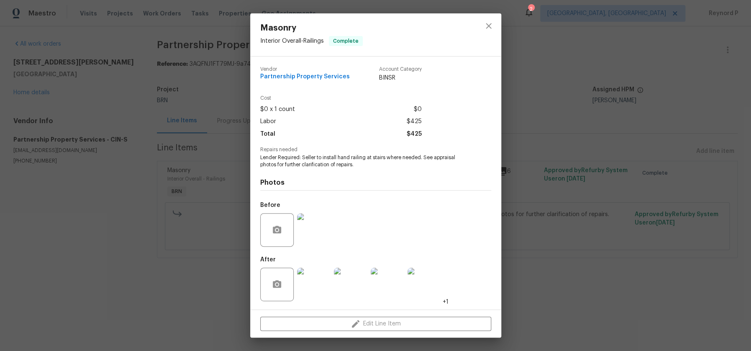
click at [214, 301] on div "Masonry Interior Overall - Railings Complete Vendor Partnership Property Servic…" at bounding box center [375, 175] width 751 height 351
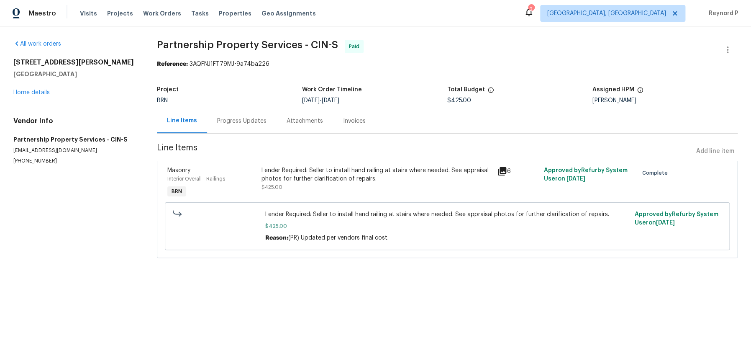
click at [238, 122] on div "Progress Updates" at bounding box center [241, 121] width 49 height 8
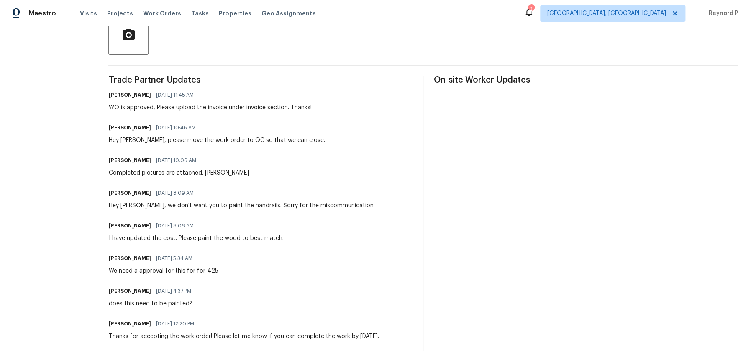
scroll to position [208, 0]
